Goal: Information Seeking & Learning: Find specific page/section

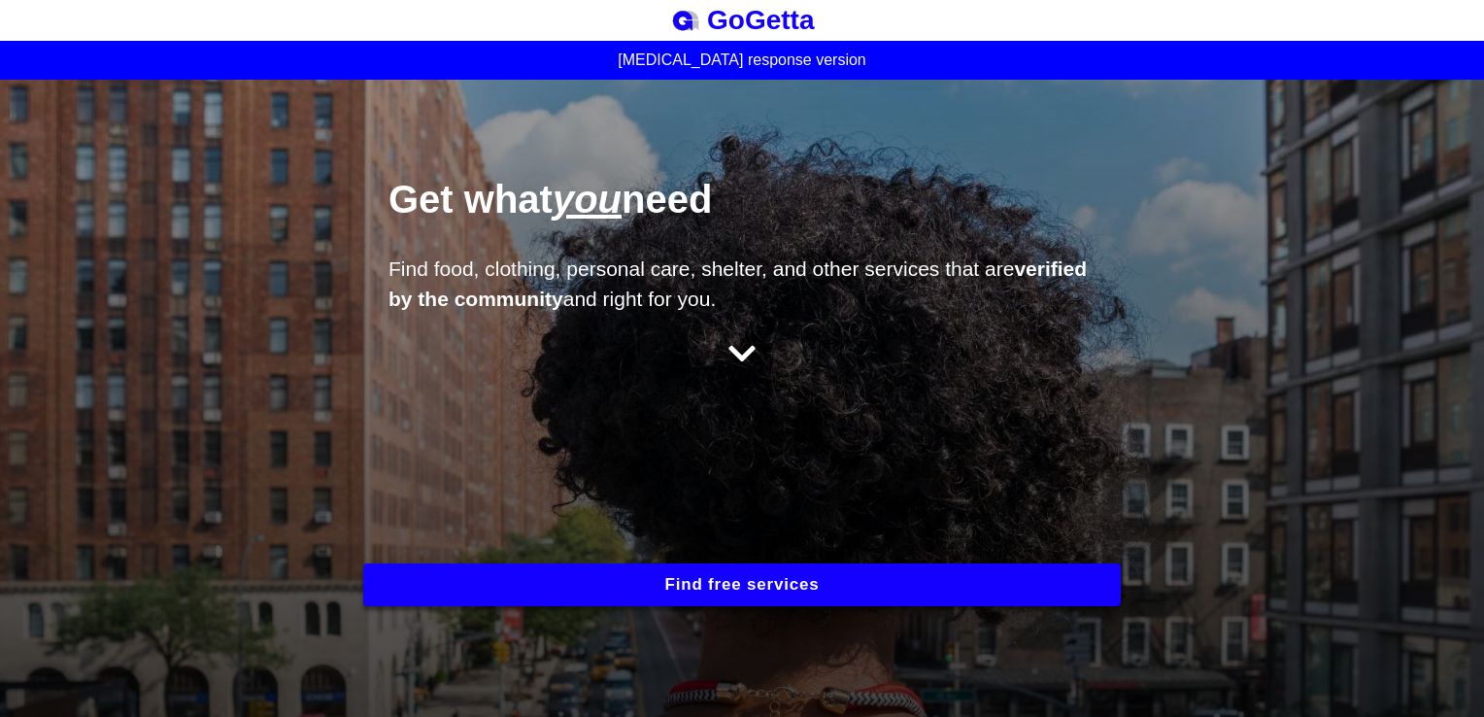
click at [671, 581] on button "Find free services" at bounding box center [741, 584] width 757 height 43
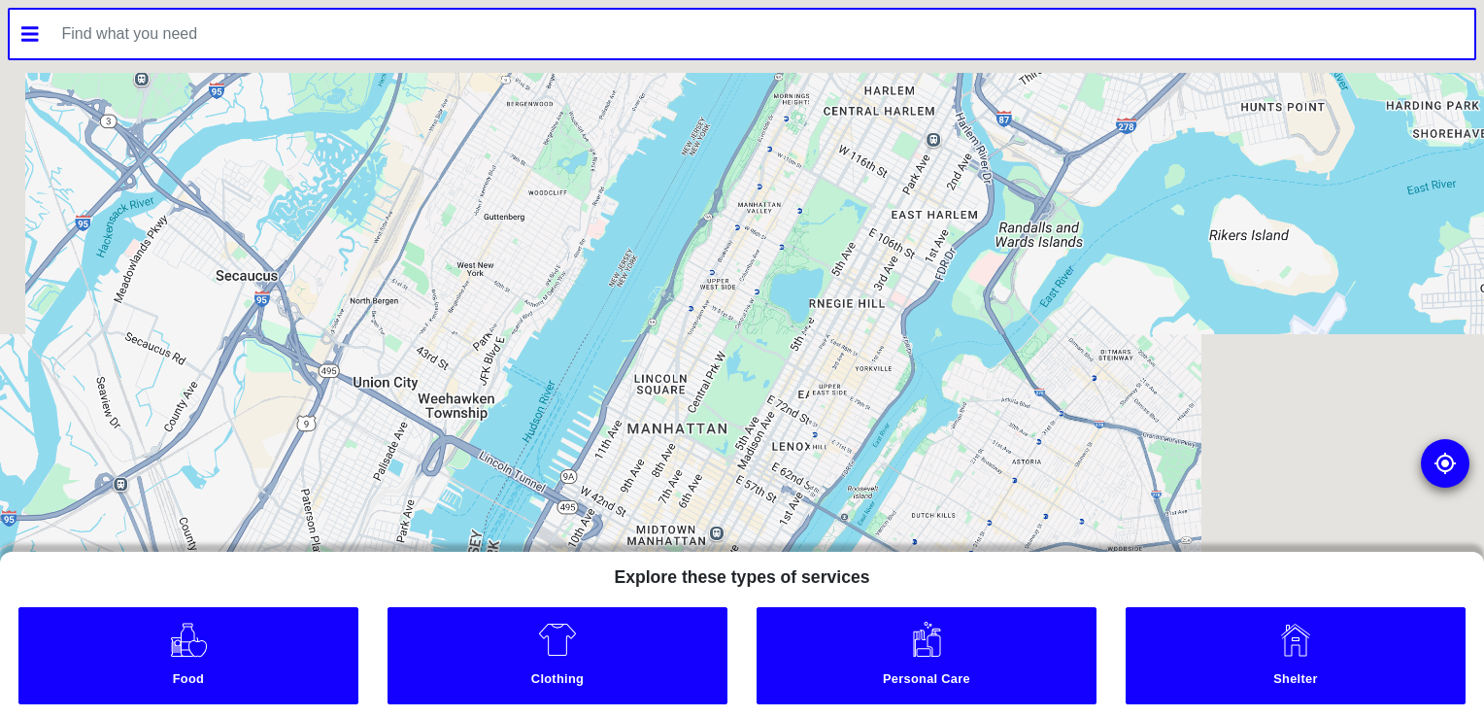
click at [249, 604] on div "Food Clothing Personal Care Shelter" at bounding box center [742, 660] width 1484 height 114
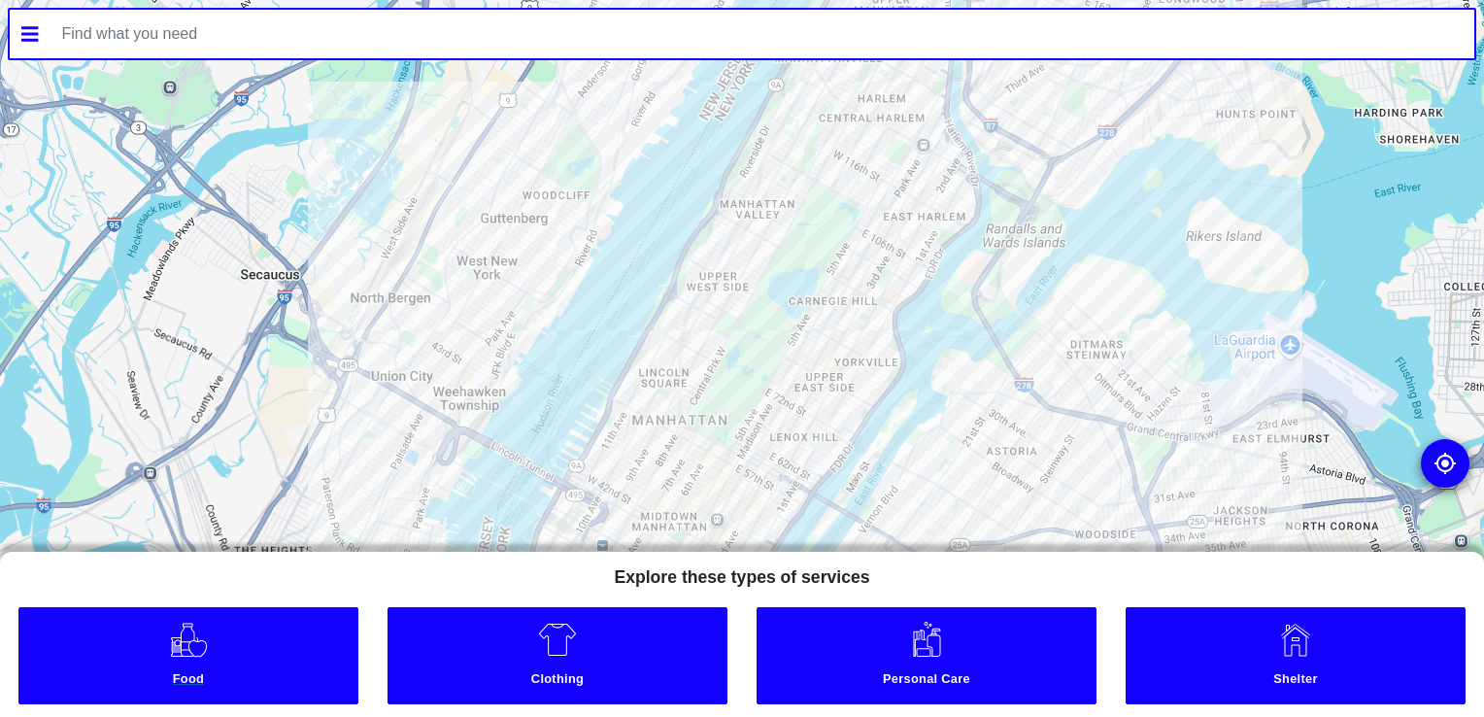
click at [232, 624] on link "Food" at bounding box center [188, 655] width 340 height 97
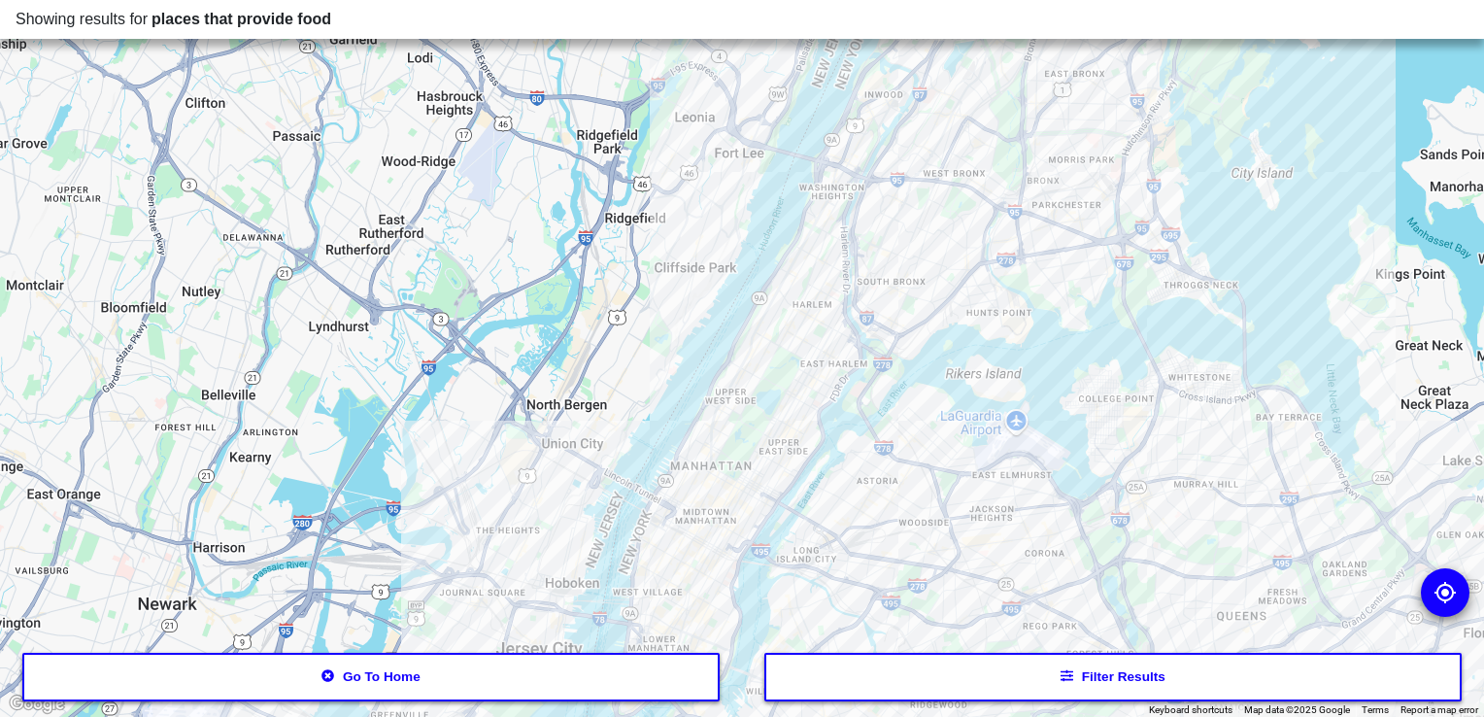
click at [882, 685] on button "Filter results" at bounding box center [1112, 677] width 697 height 49
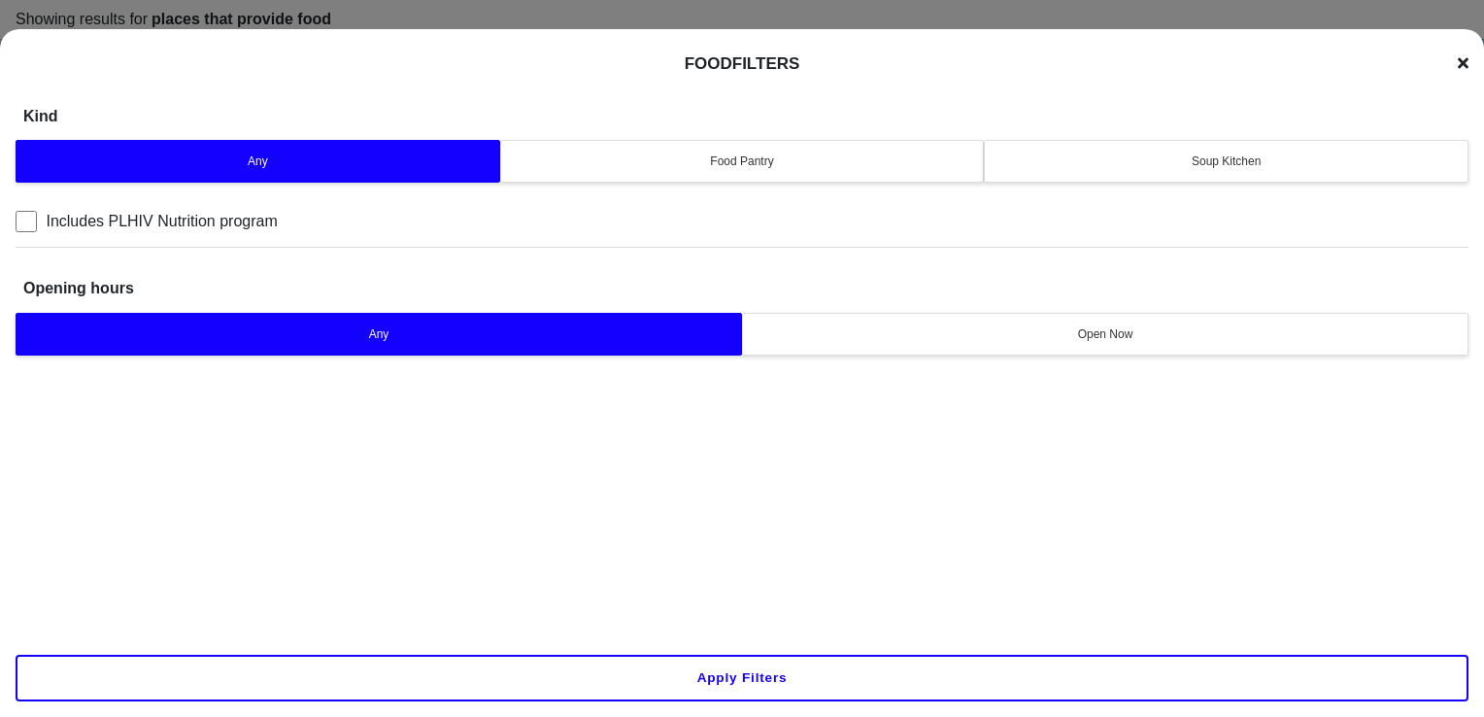
click at [954, 317] on button "Open Now" at bounding box center [1105, 334] width 726 height 43
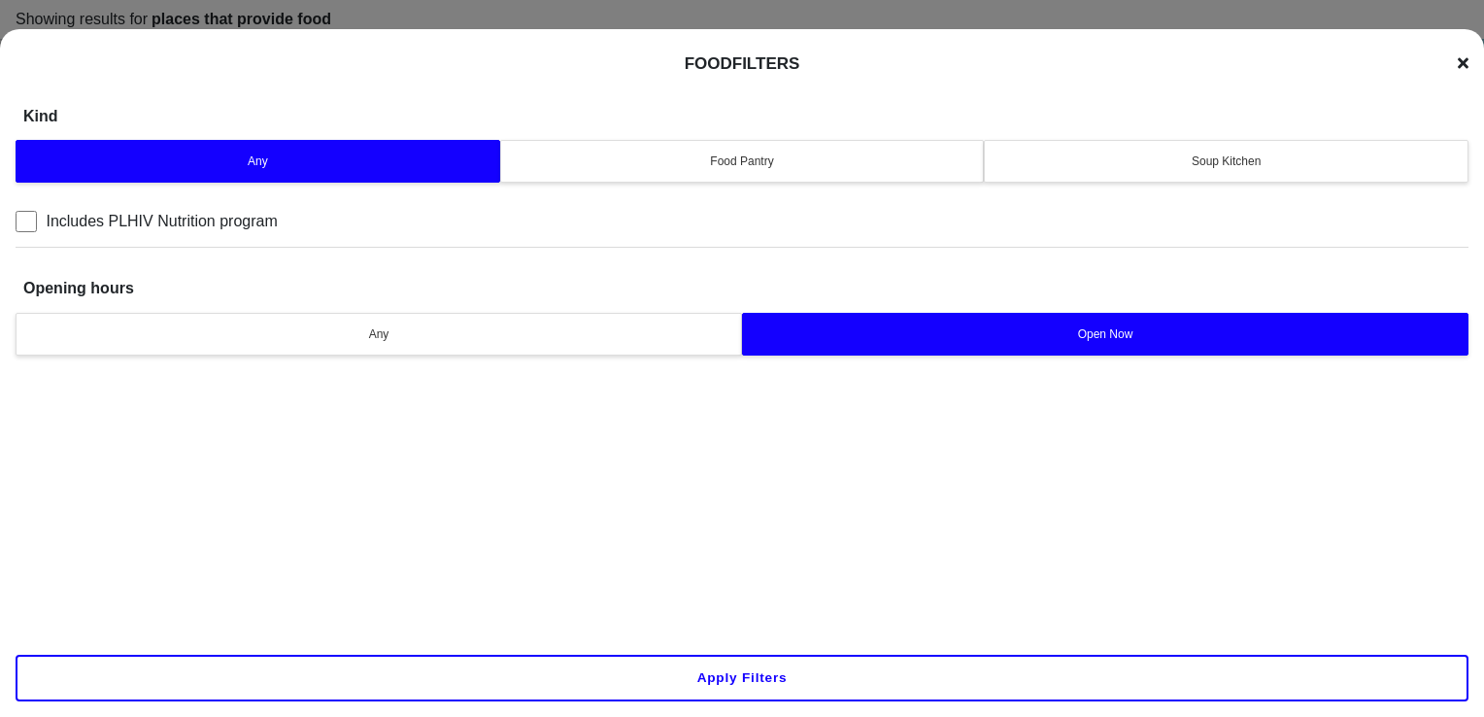
click at [572, 320] on button "Any" at bounding box center [379, 334] width 726 height 43
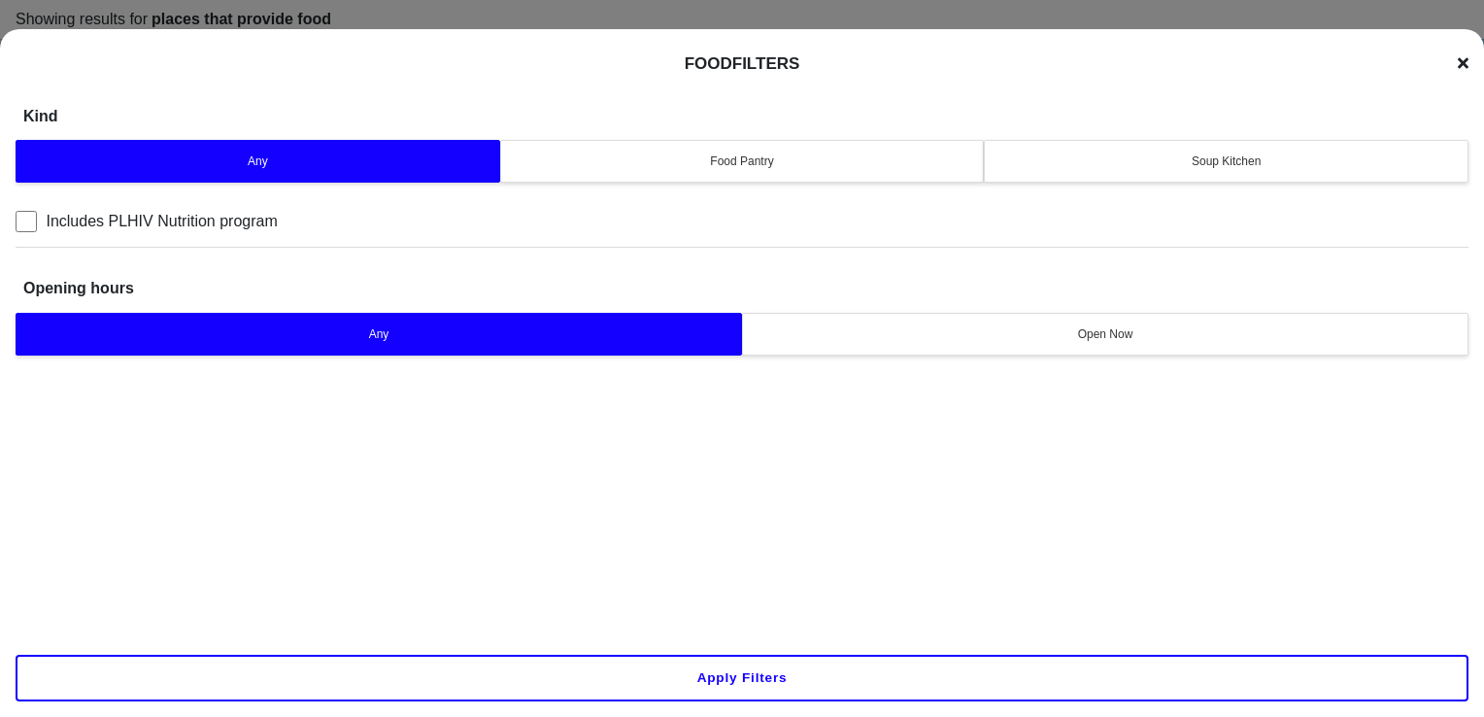
click at [1461, 60] on icon at bounding box center [1463, 62] width 11 height 11
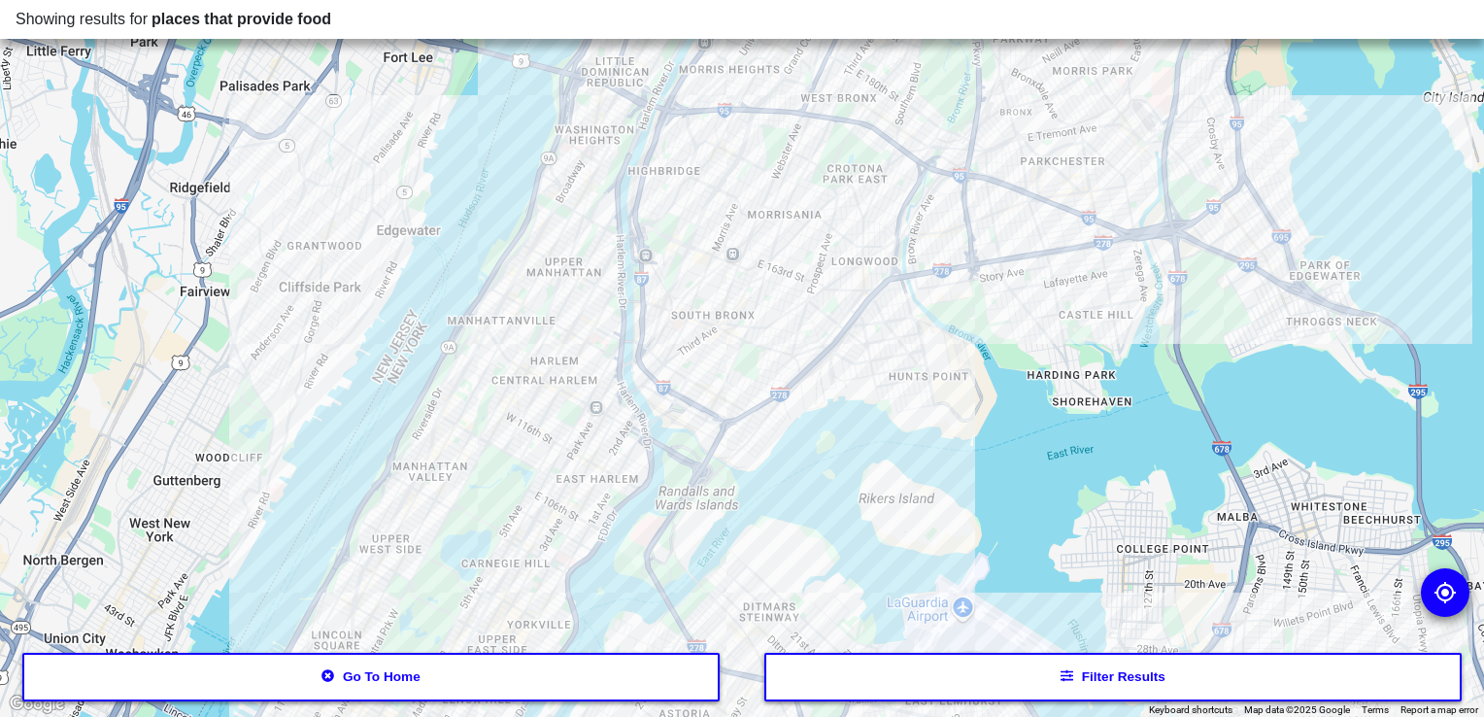
click at [1432, 606] on div at bounding box center [1445, 592] width 49 height 49
click at [1439, 594] on img at bounding box center [1444, 592] width 23 height 23
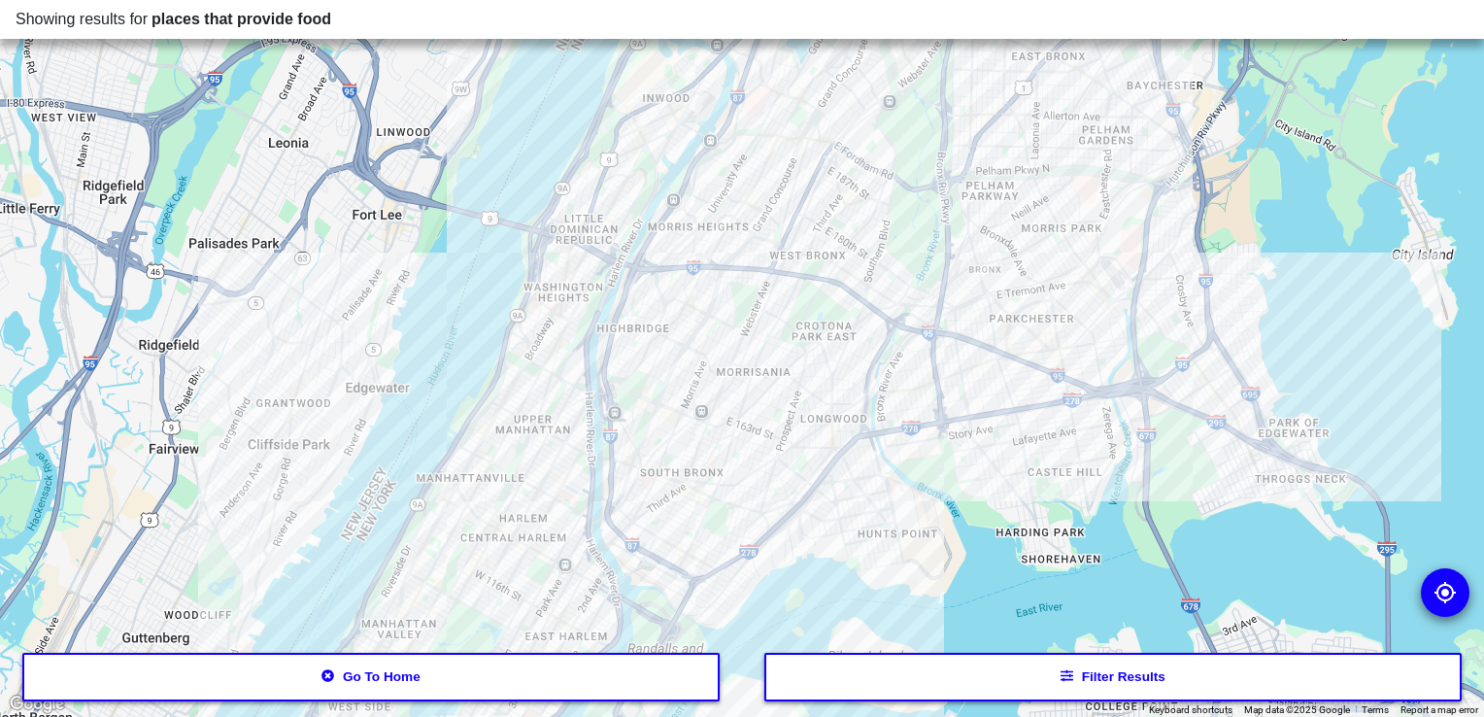
drag, startPoint x: 932, startPoint y: 334, endPoint x: 897, endPoint y: 499, distance: 168.7
click at [897, 499] on div at bounding box center [742, 358] width 1484 height 717
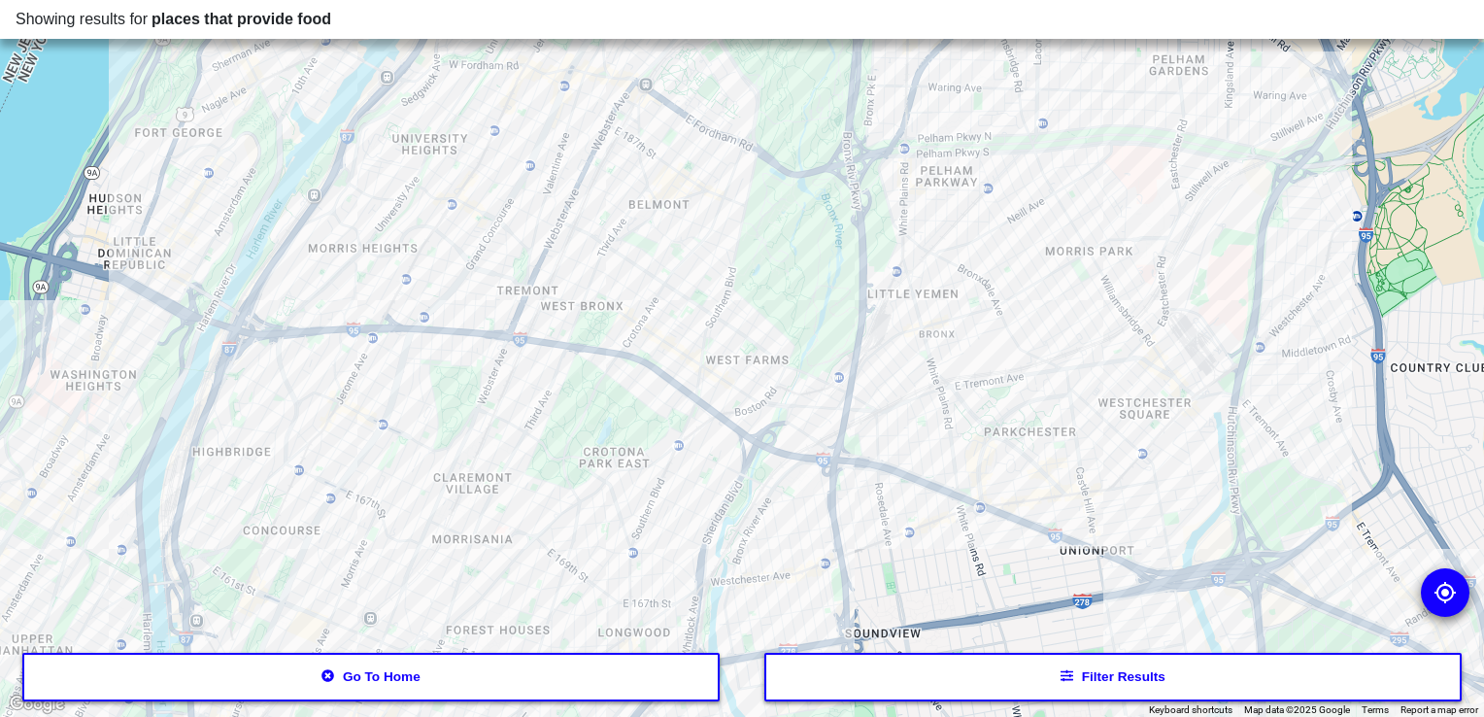
drag, startPoint x: 842, startPoint y: 371, endPoint x: 703, endPoint y: 672, distance: 331.5
click at [703, 672] on div "Showing results for places that provide food ← Move left → Move right ↑ Move up…" at bounding box center [742, 358] width 1484 height 717
click at [424, 666] on button "Go to home" at bounding box center [370, 677] width 697 height 49
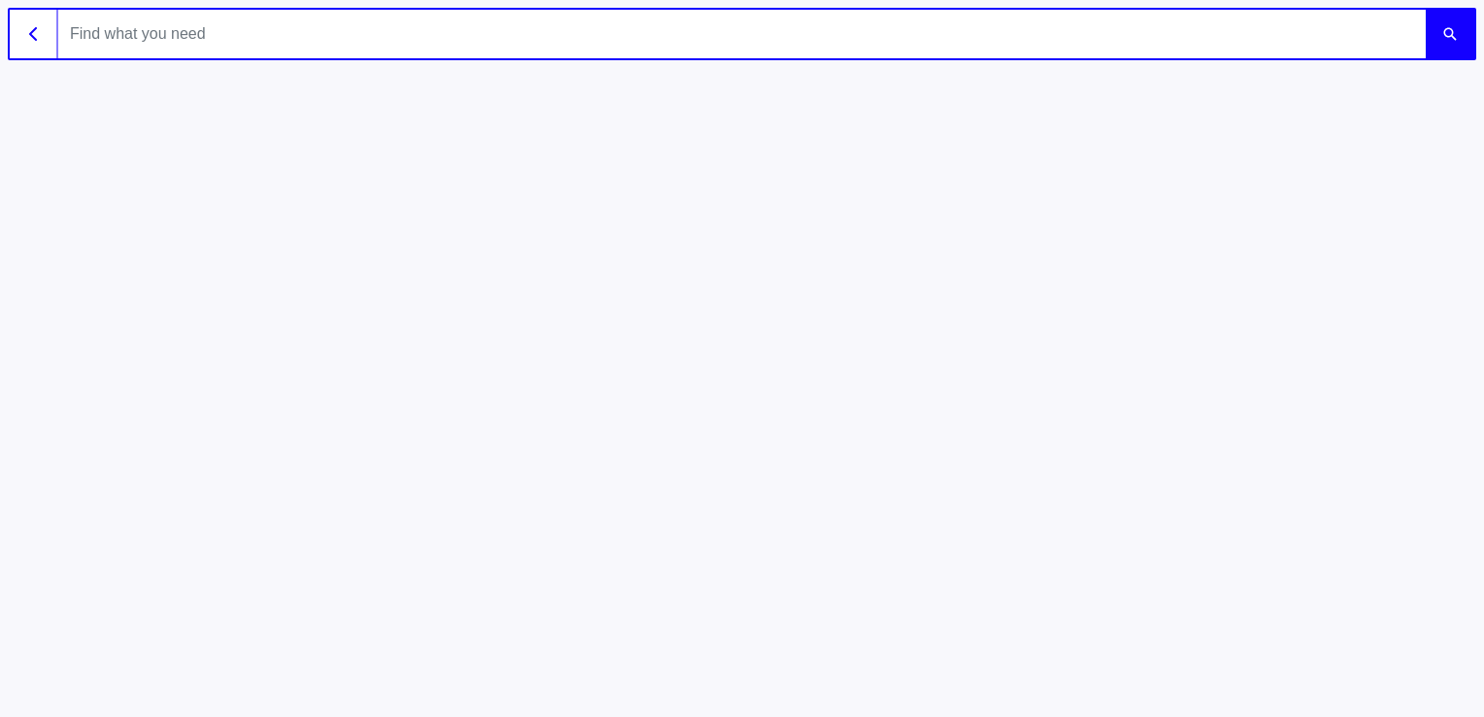
click at [942, 41] on input "text" at bounding box center [741, 34] width 1367 height 49
type input "10460"
click at [1425, 10] on button "submit" at bounding box center [1449, 34] width 49 height 49
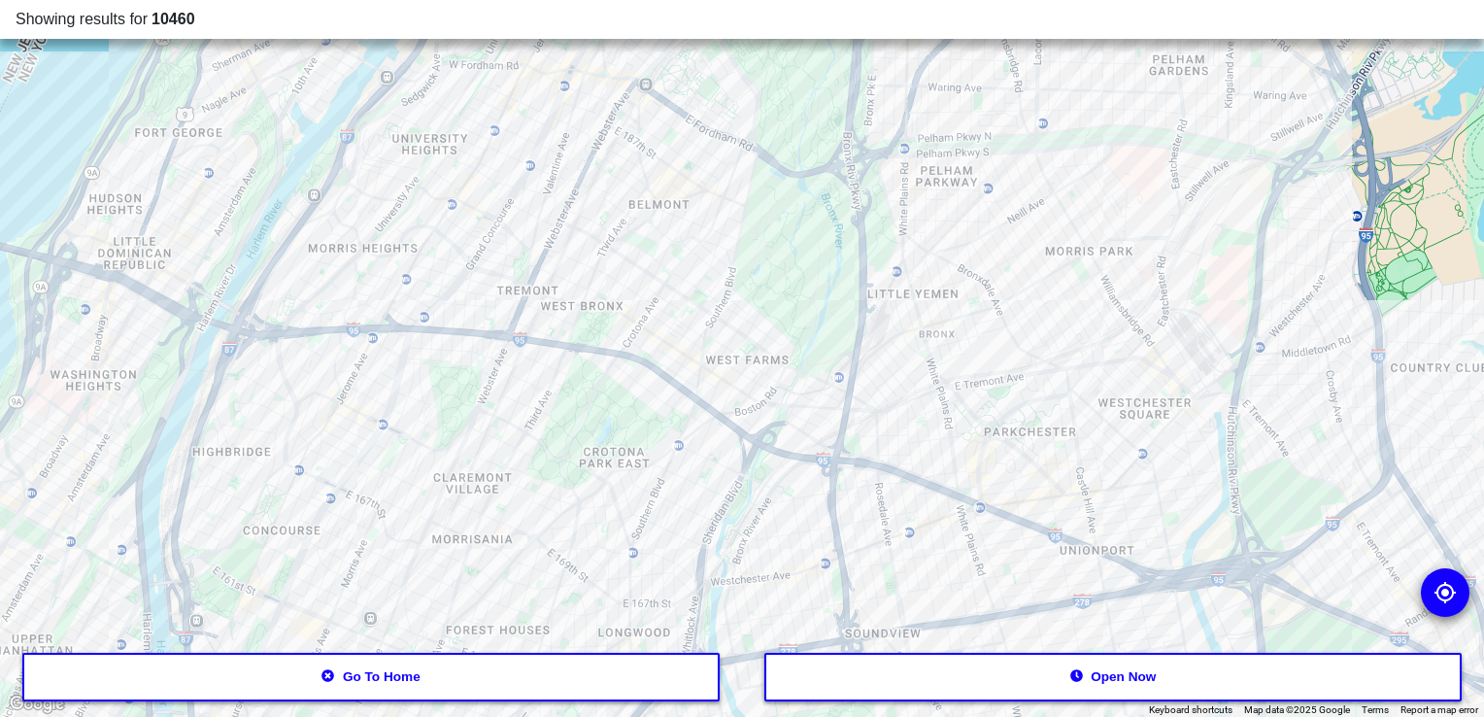
click at [711, 386] on div at bounding box center [742, 358] width 1484 height 717
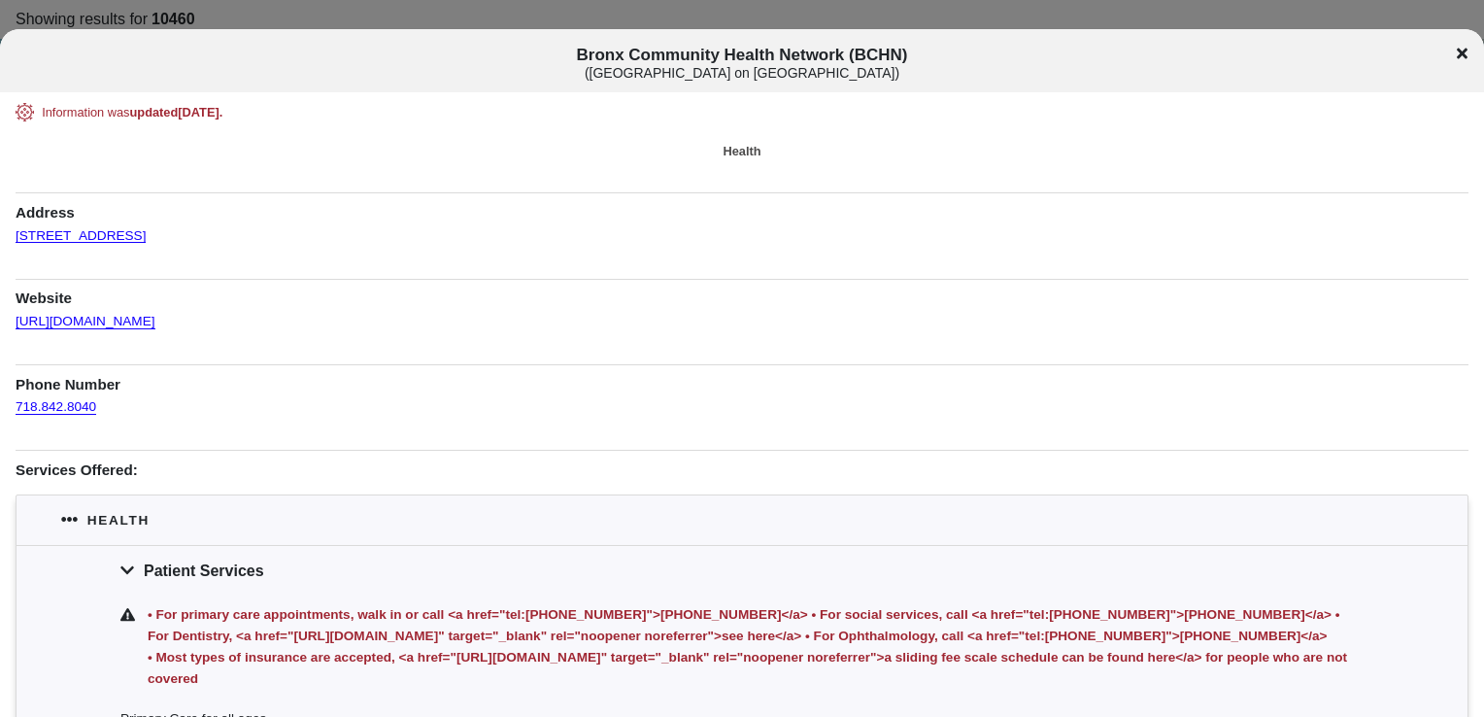
scroll to position [179, 0]
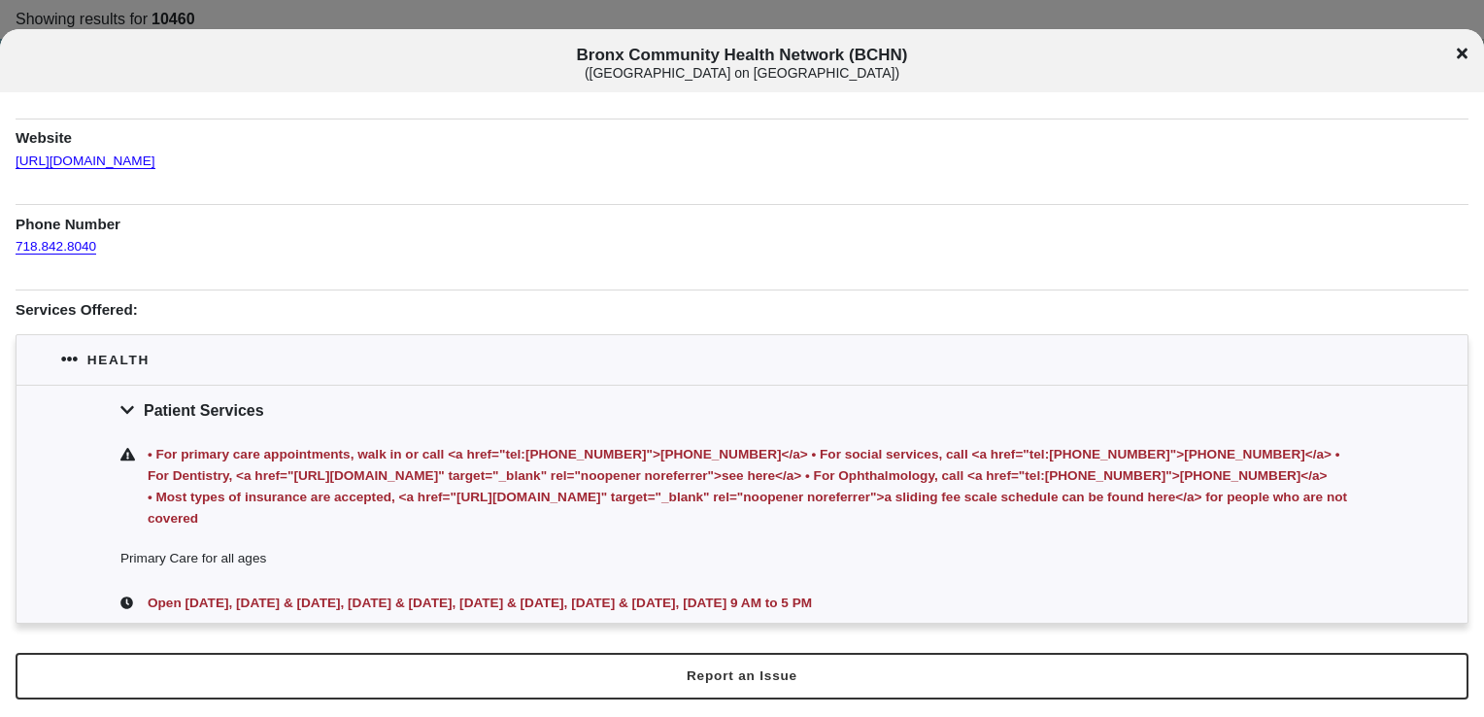
click at [1460, 56] on icon at bounding box center [1462, 54] width 11 height 16
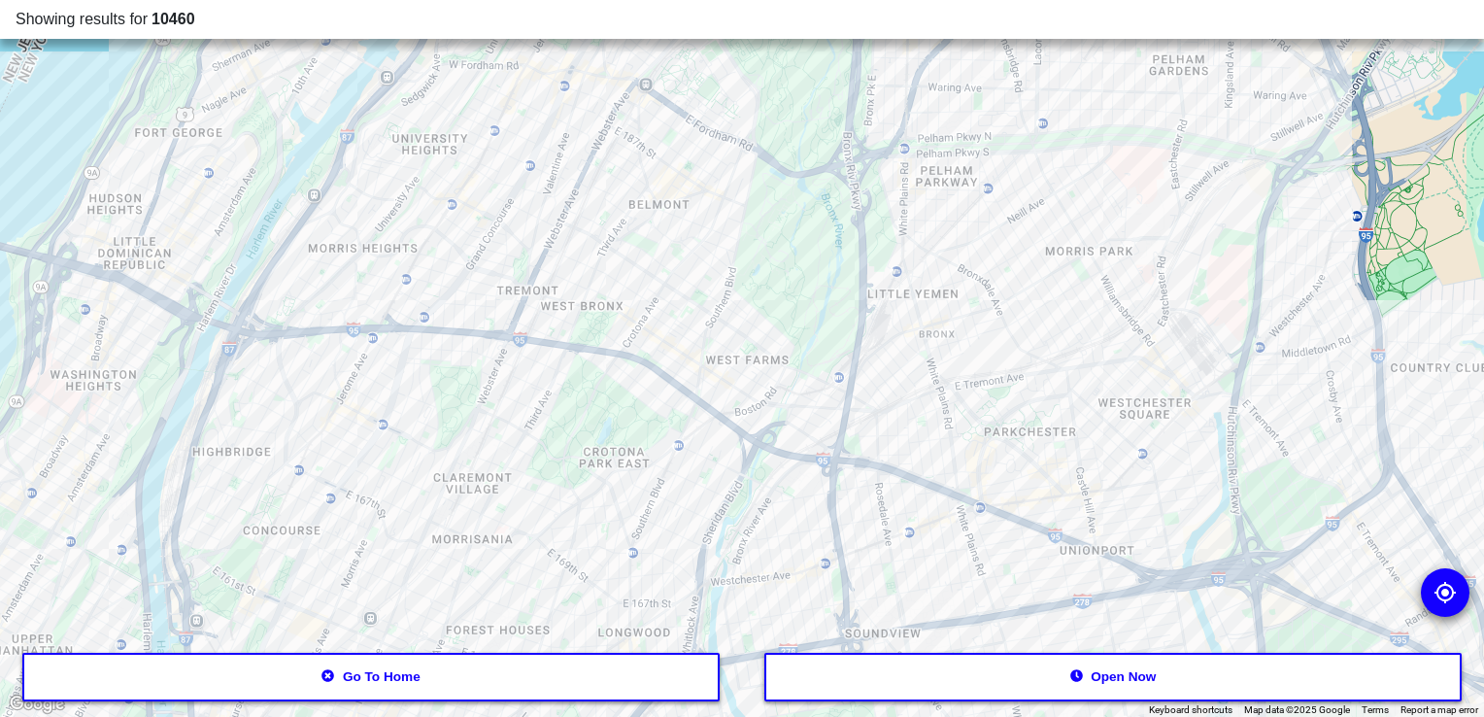
click at [779, 375] on div at bounding box center [742, 358] width 1484 height 717
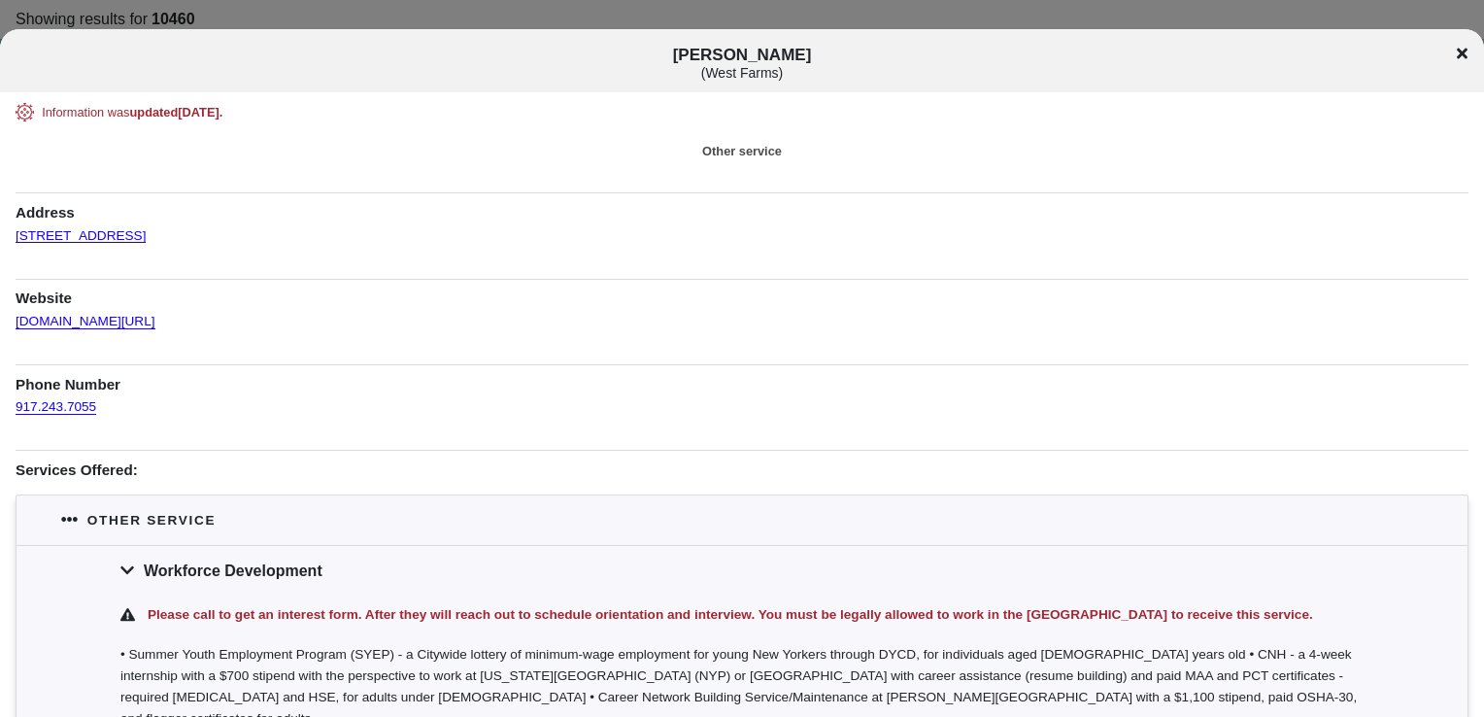
scroll to position [136, 0]
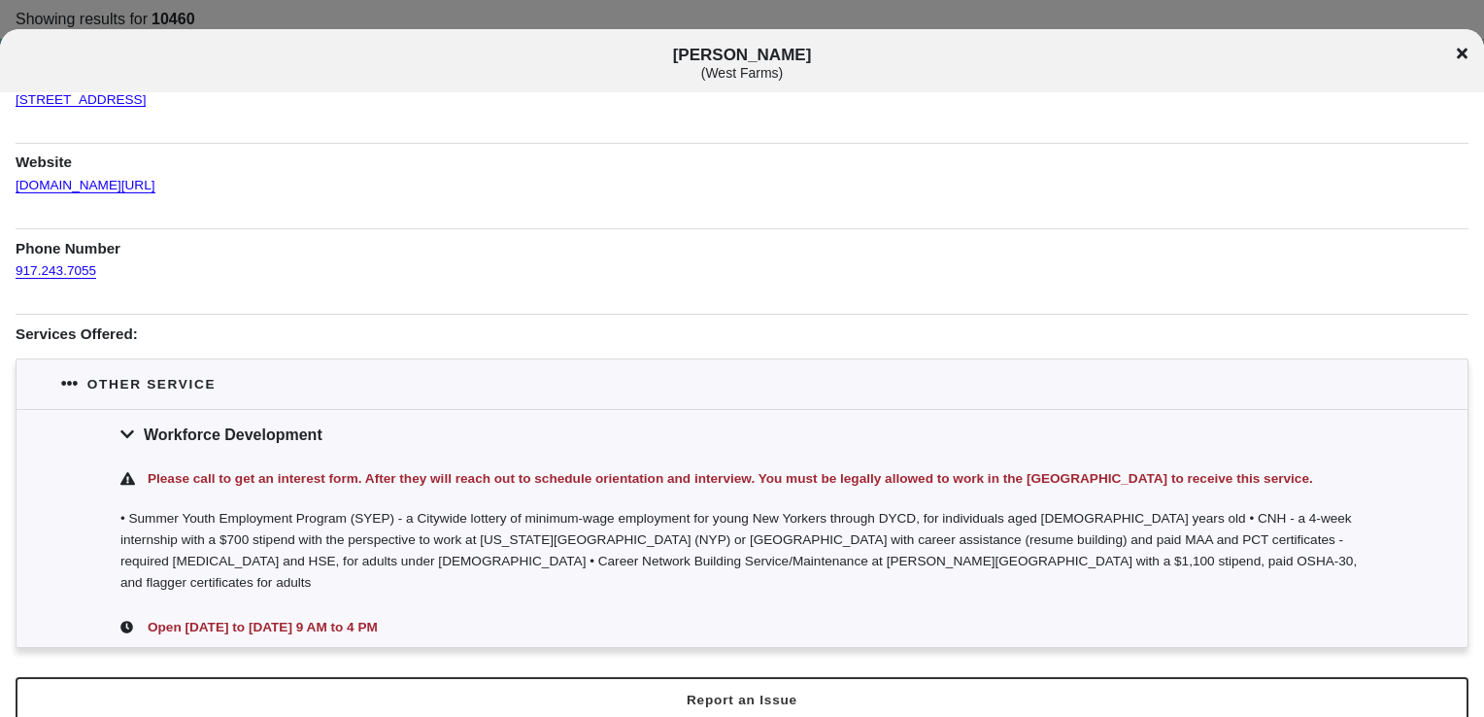
click at [1463, 62] on div "[PERSON_NAME] ( West Farms )" at bounding box center [742, 64] width 1484 height 36
click at [1457, 48] on icon at bounding box center [1462, 54] width 11 height 16
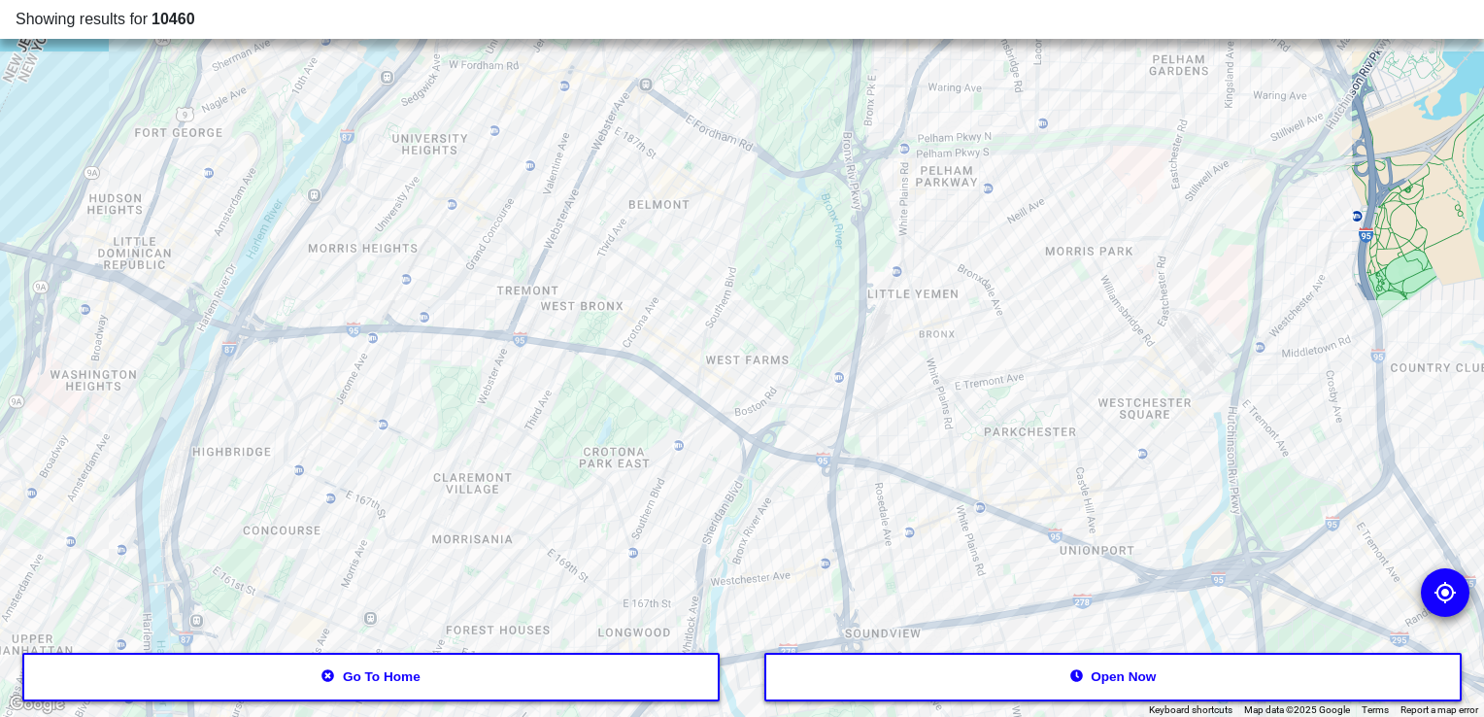
click at [932, 363] on div at bounding box center [742, 358] width 1484 height 717
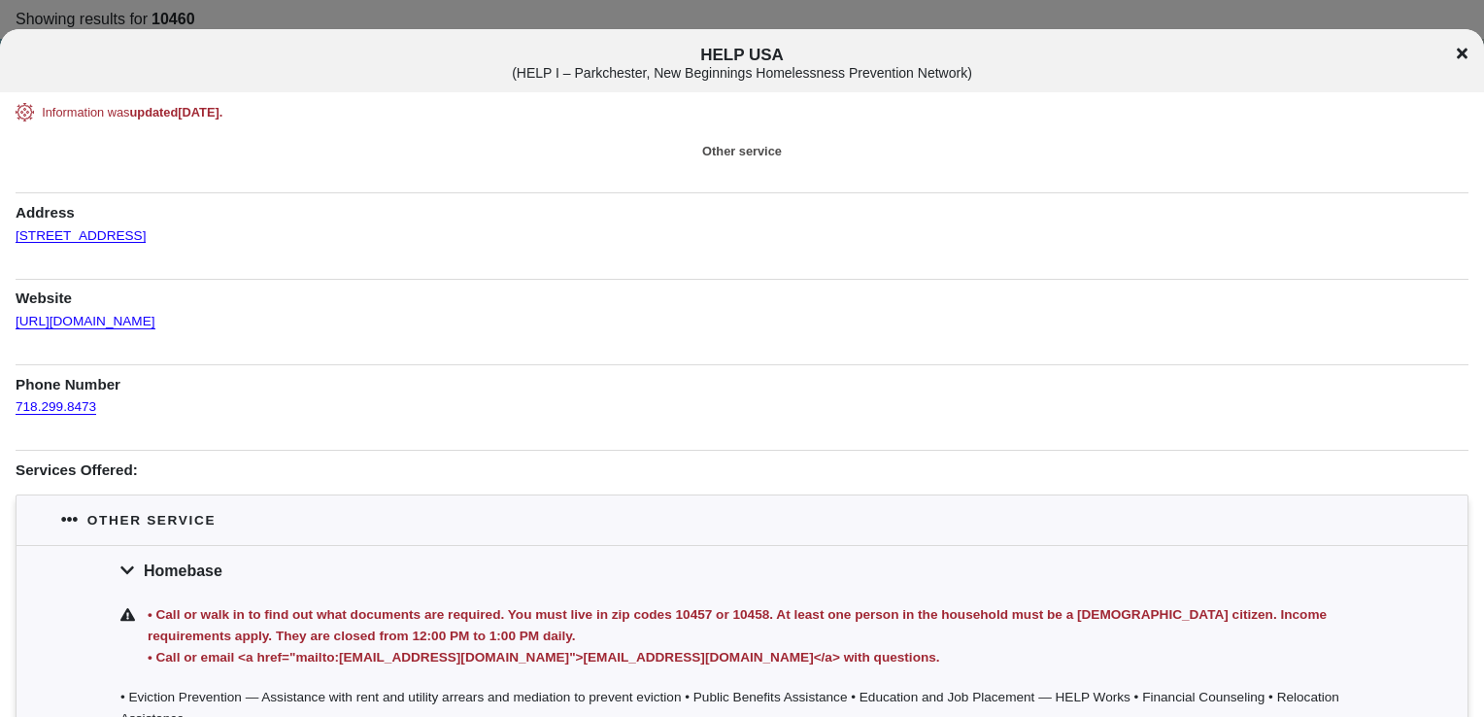
scroll to position [157, 0]
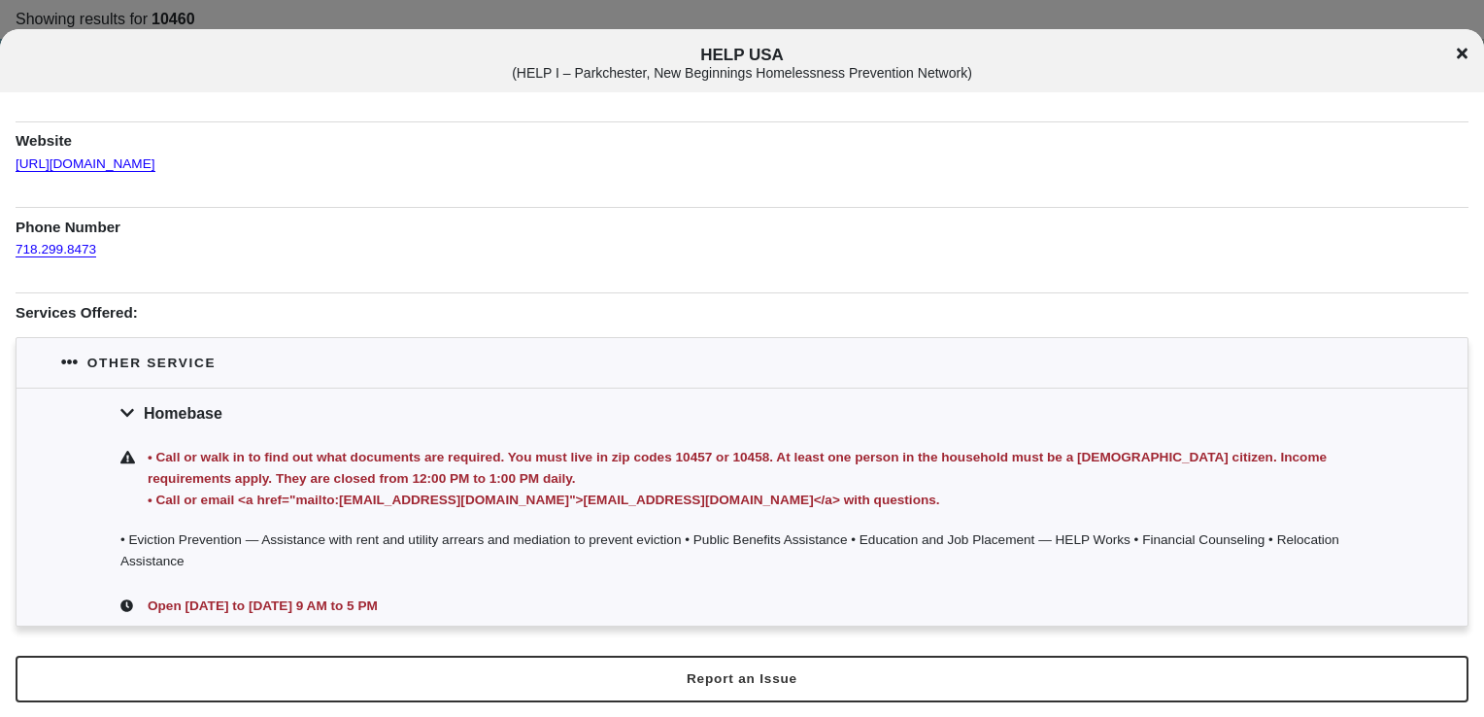
click at [1458, 49] on icon at bounding box center [1462, 53] width 11 height 11
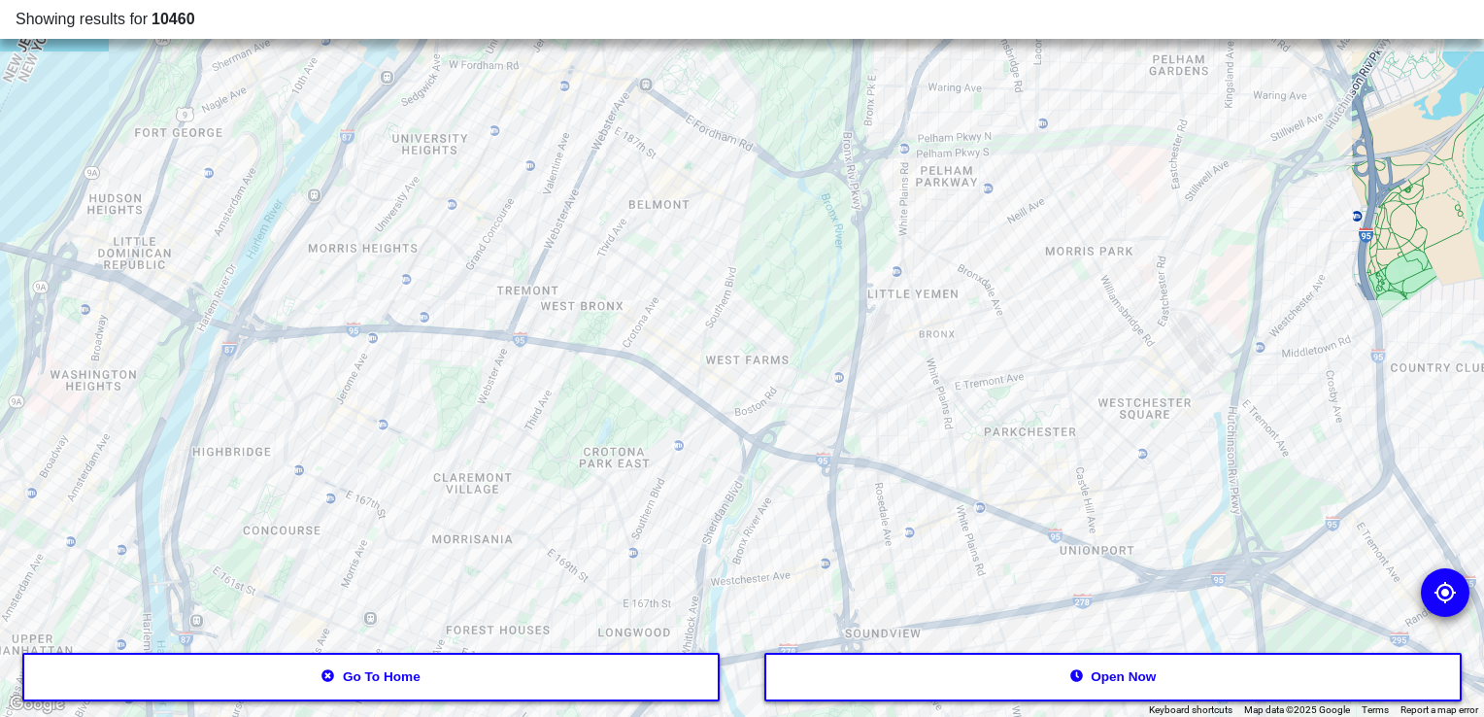
click at [648, 174] on div at bounding box center [742, 358] width 1484 height 717
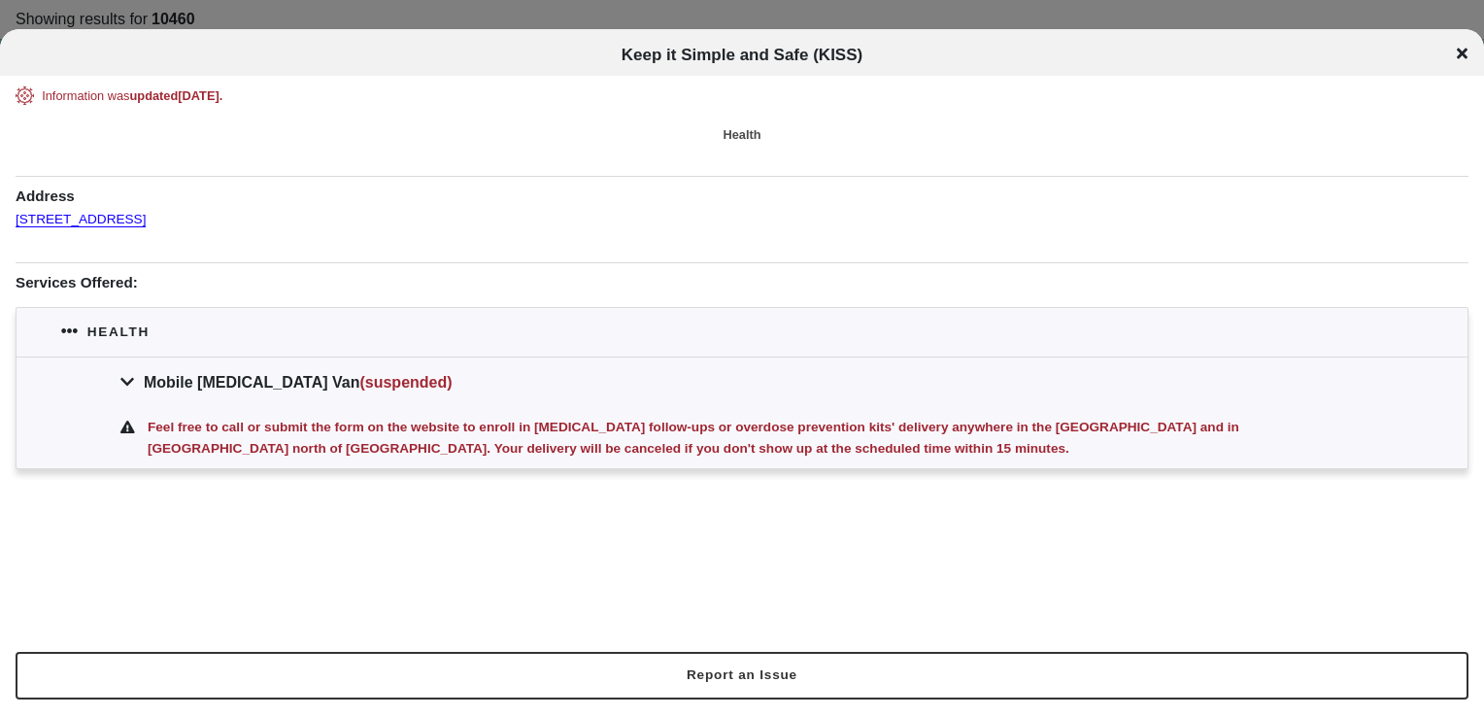
click at [1460, 54] on icon at bounding box center [1462, 53] width 11 height 11
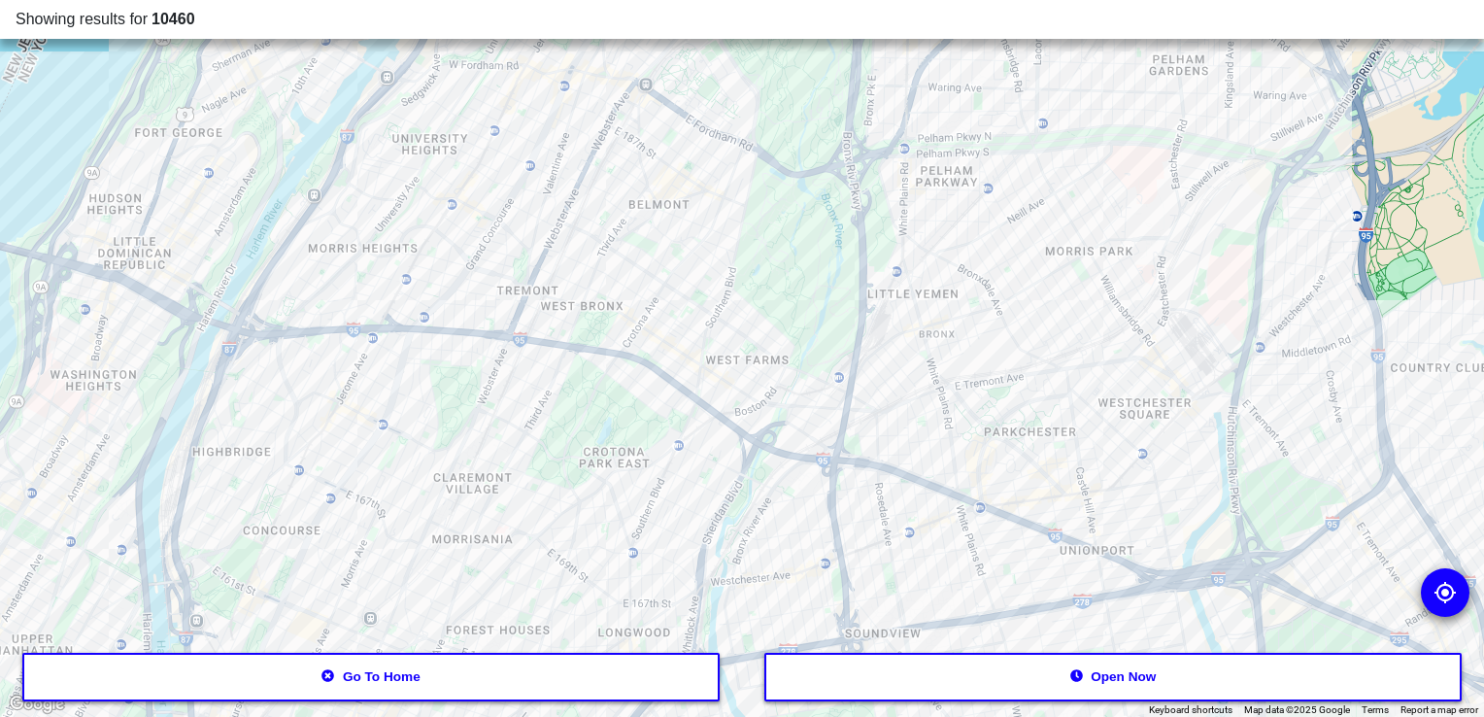
click at [143, 114] on div at bounding box center [742, 358] width 1484 height 717
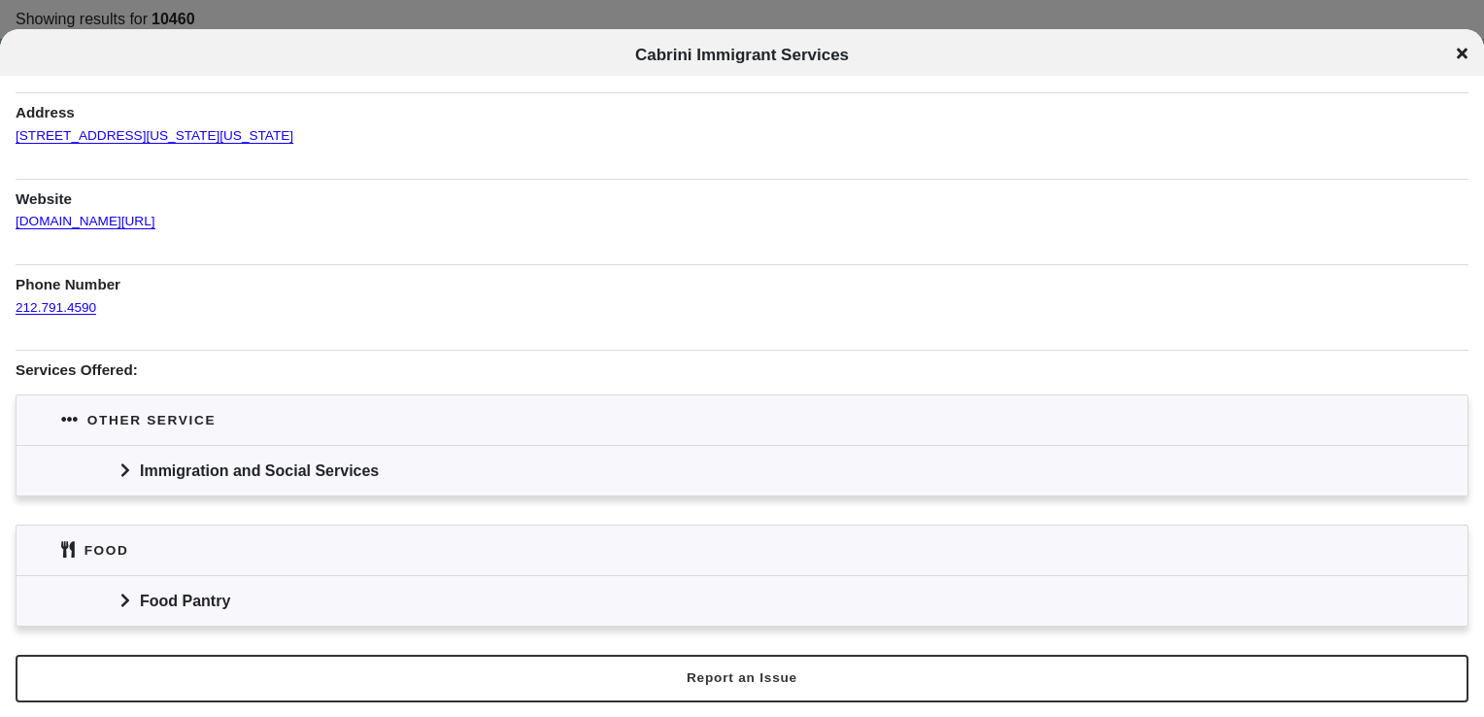
scroll to position [83, 0]
click at [135, 587] on div "Food Pantry" at bounding box center [742, 601] width 1451 height 50
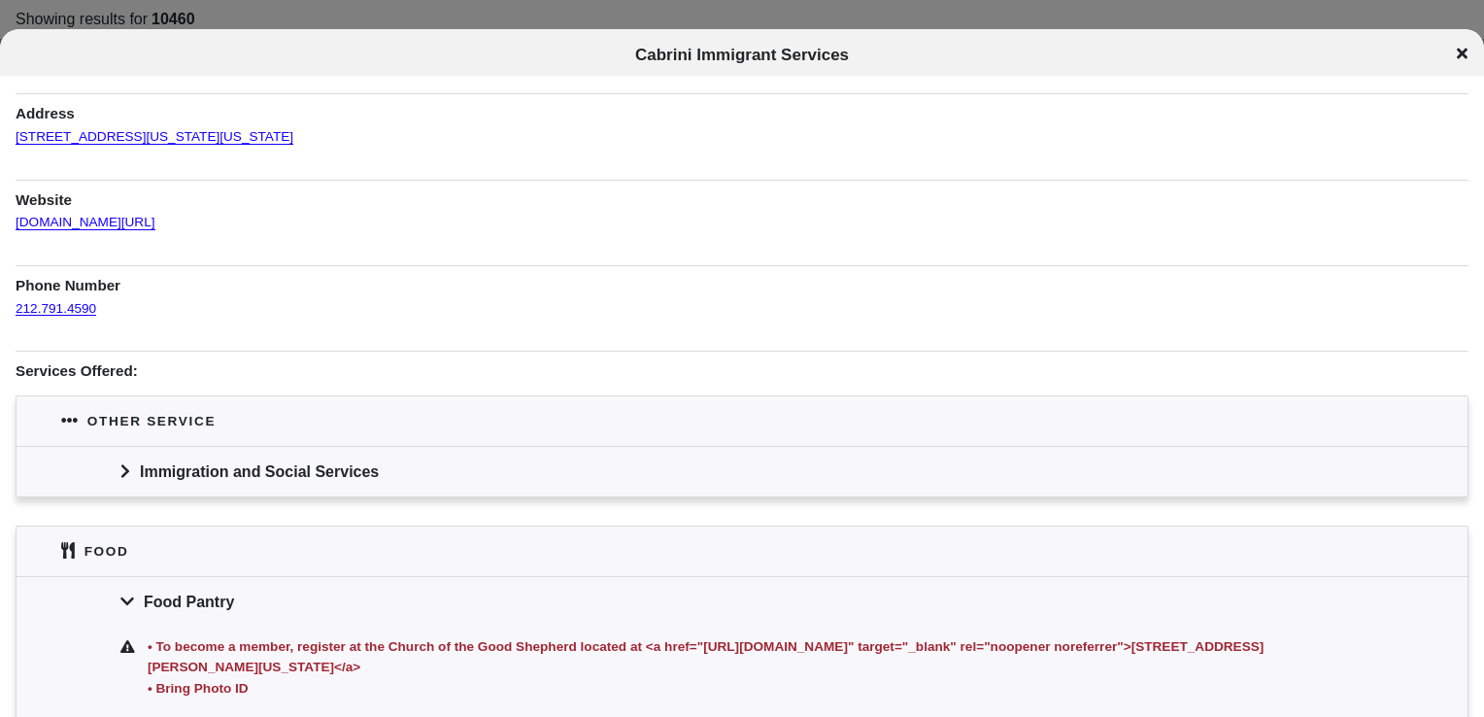
scroll to position [331, 0]
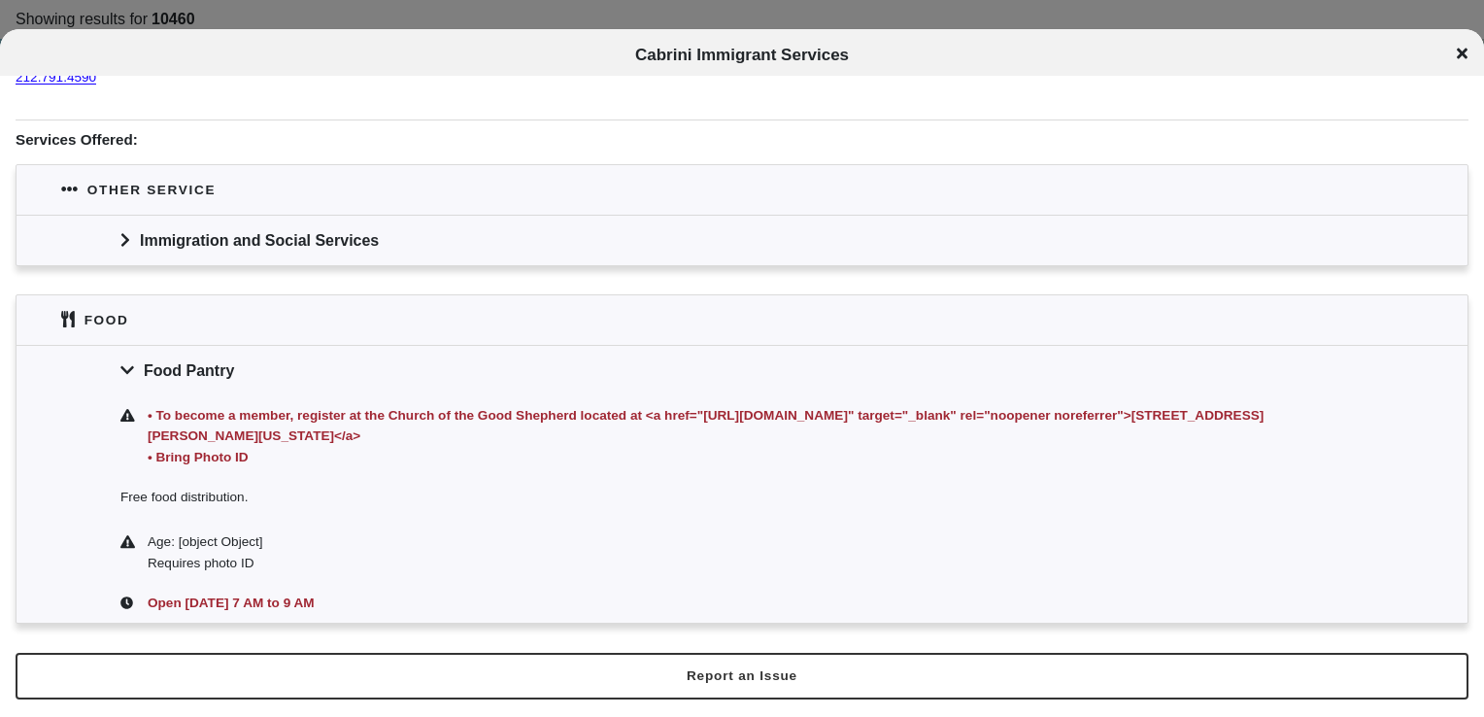
click at [1461, 55] on icon at bounding box center [1462, 54] width 11 height 16
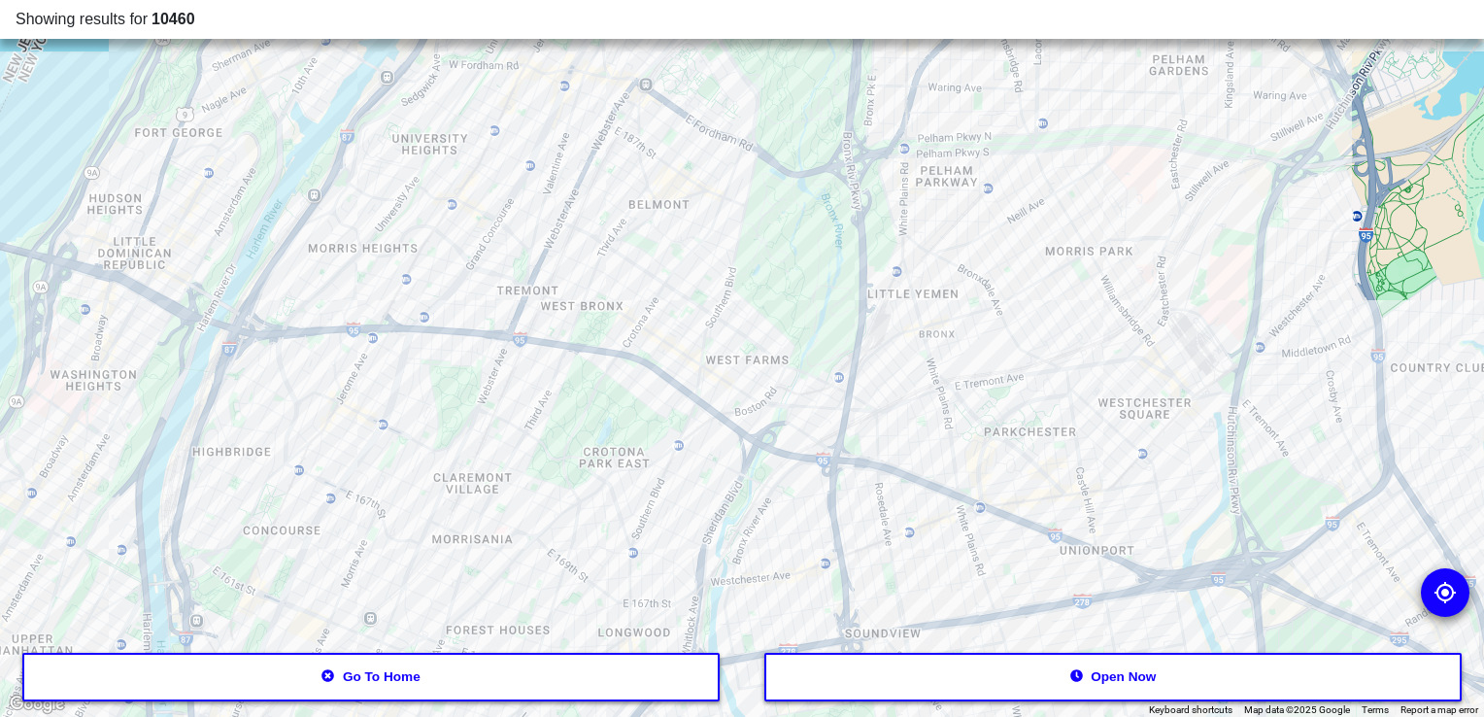
click at [372, 682] on button "Go to home" at bounding box center [370, 677] width 697 height 49
